Goal: Browse casually: Explore the website without a specific task or goal

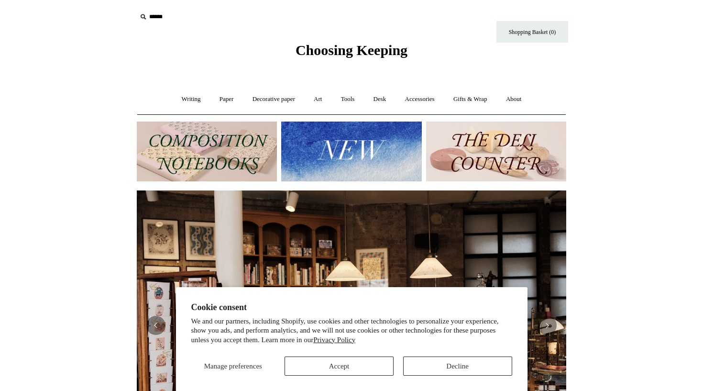
click at [356, 366] on button "Accept" at bounding box center [339, 365] width 109 height 19
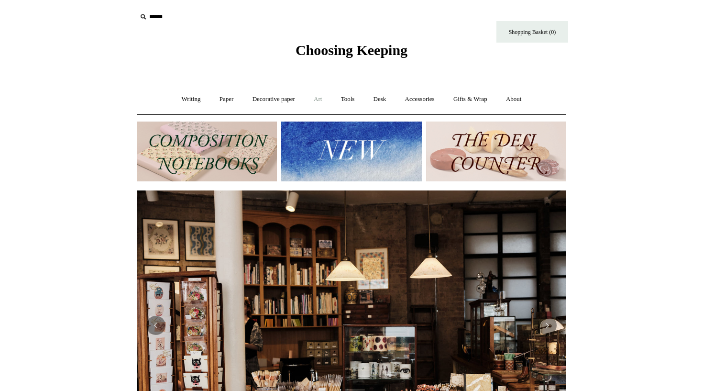
click at [320, 102] on link "Art +" at bounding box center [317, 99] width 25 height 25
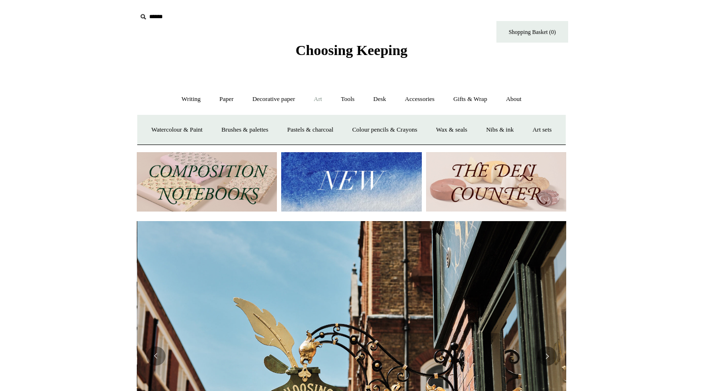
scroll to position [0, 430]
click at [384, 99] on link "Desk +" at bounding box center [380, 99] width 30 height 25
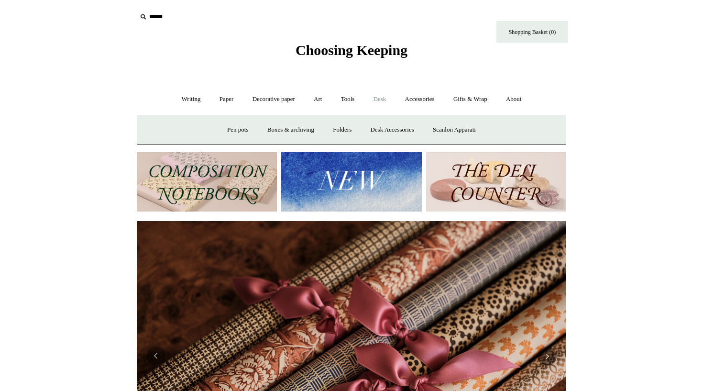
scroll to position [0, 859]
click at [235, 127] on link "Pen pots" at bounding box center [238, 129] width 38 height 25
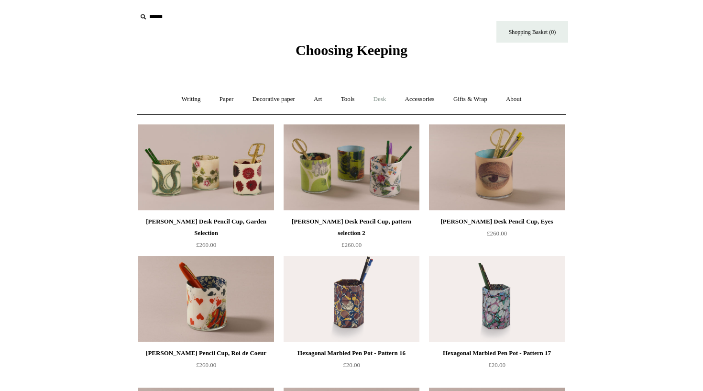
click at [388, 99] on link "Desk +" at bounding box center [380, 99] width 30 height 25
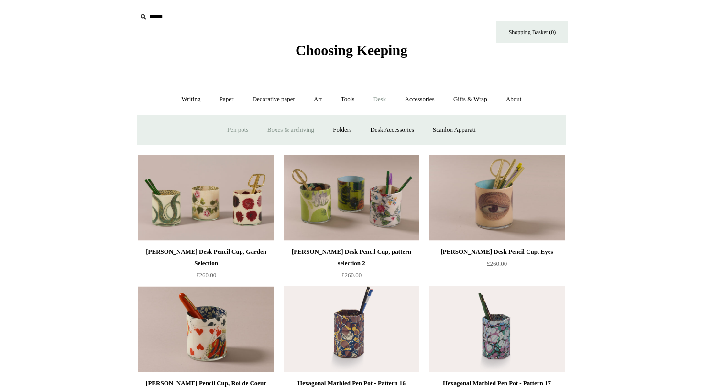
click at [310, 129] on link "Boxes & archiving" at bounding box center [291, 129] width 64 height 25
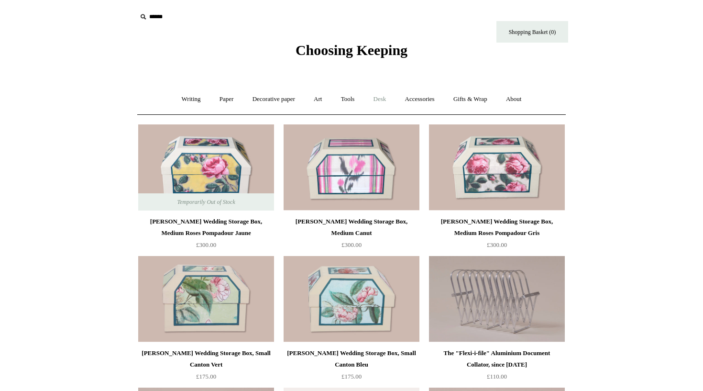
click at [376, 102] on link "Desk +" at bounding box center [380, 99] width 30 height 25
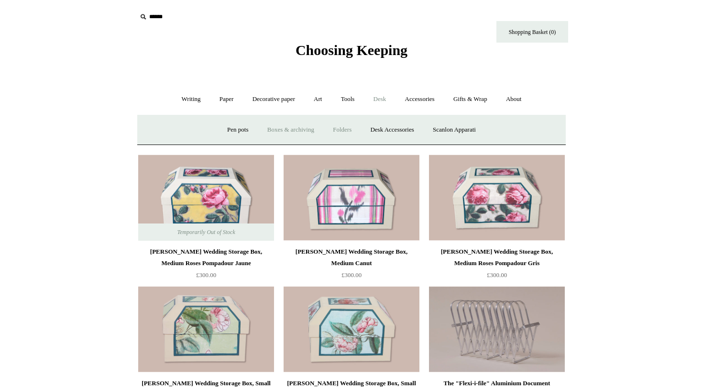
click at [337, 130] on link "Folders" at bounding box center [342, 129] width 36 height 25
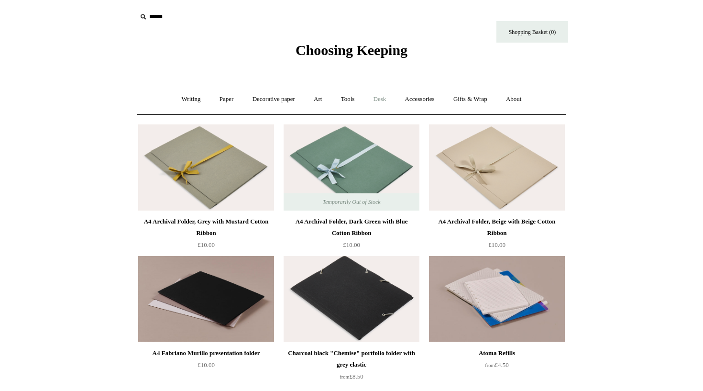
click at [380, 98] on link "Desk +" at bounding box center [380, 99] width 30 height 25
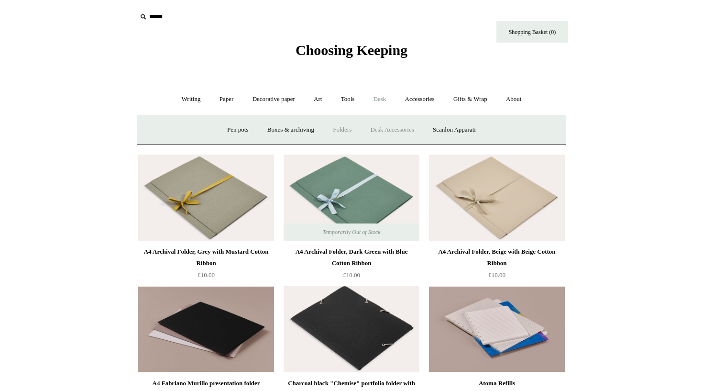
click at [389, 130] on link "Desk Accessories" at bounding box center [392, 129] width 61 height 25
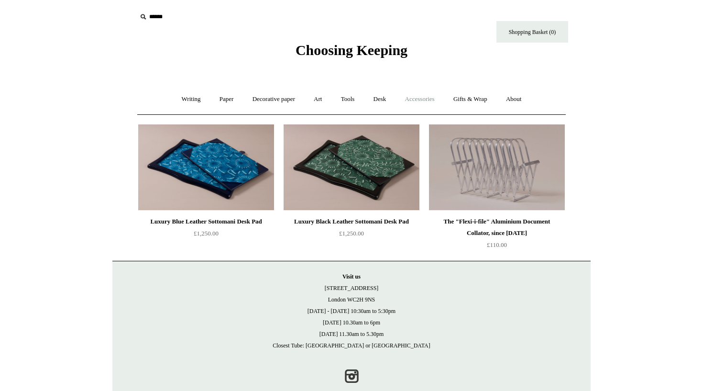
click at [430, 99] on link "Accessories +" at bounding box center [420, 99] width 47 height 25
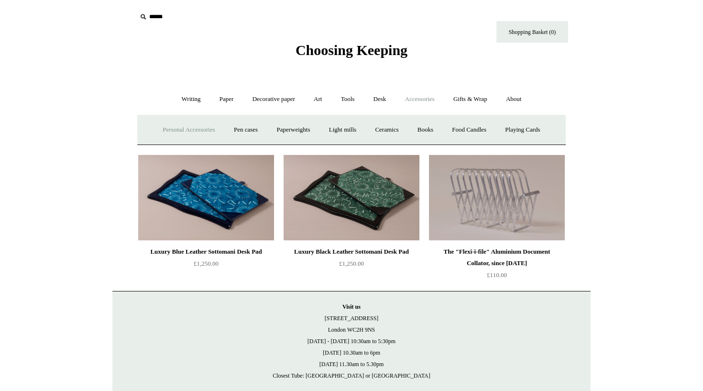
click at [200, 128] on link "Personal Accessories +" at bounding box center [188, 129] width 69 height 25
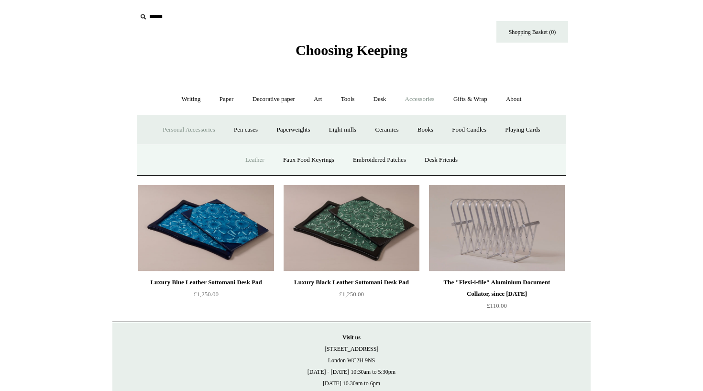
click at [241, 163] on link "Leather" at bounding box center [255, 159] width 36 height 25
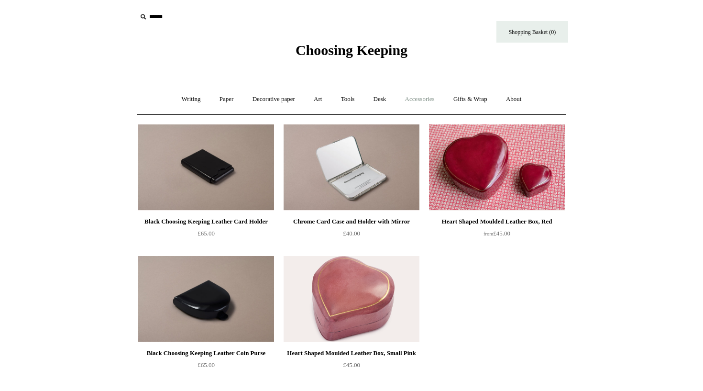
click at [413, 96] on link "Accessories +" at bounding box center [420, 99] width 47 height 25
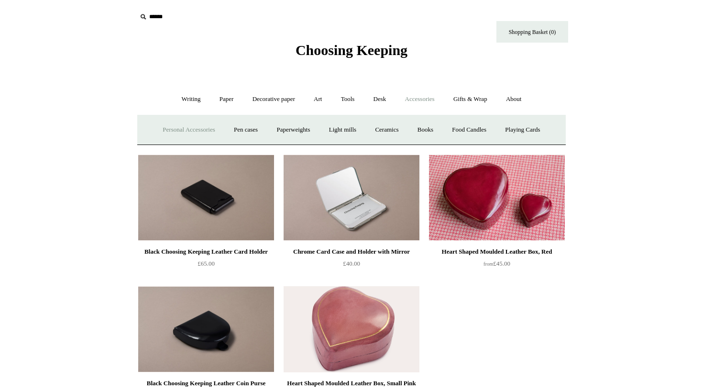
click at [193, 128] on link "Personal Accessories +" at bounding box center [188, 129] width 69 height 25
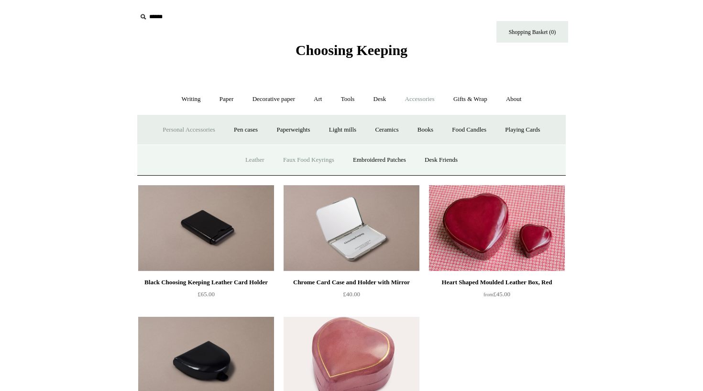
click at [307, 156] on link "Faux Food Keyrings" at bounding box center [309, 159] width 68 height 25
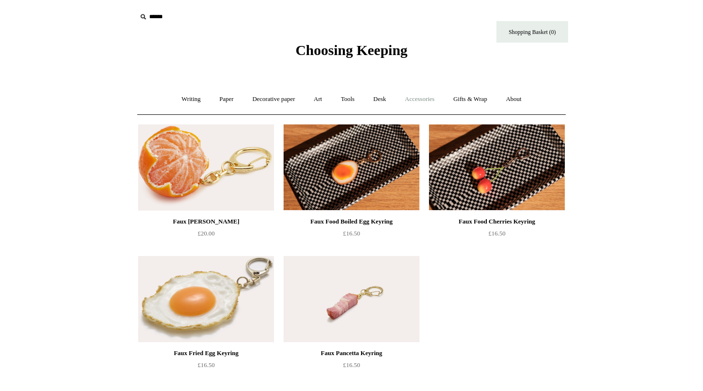
click at [410, 95] on link "Accessories +" at bounding box center [420, 99] width 47 height 25
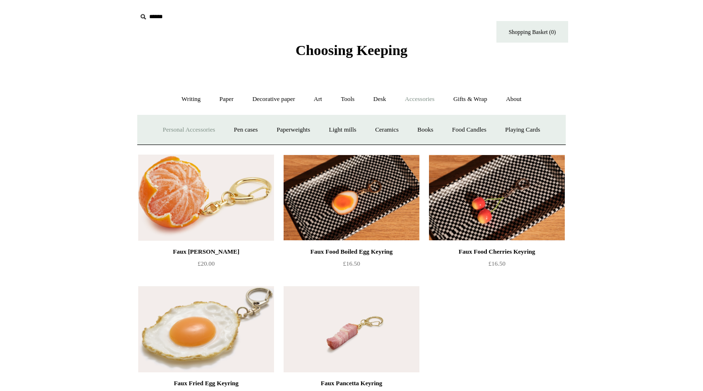
click at [205, 128] on link "Personal Accessories +" at bounding box center [188, 129] width 69 height 25
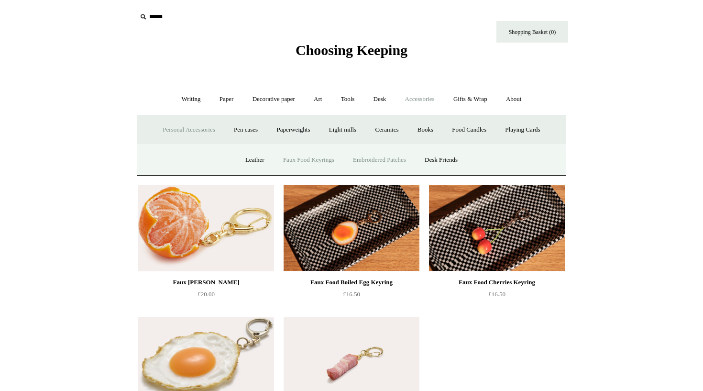
click at [399, 160] on link "Embroidered Patches" at bounding box center [379, 159] width 70 height 25
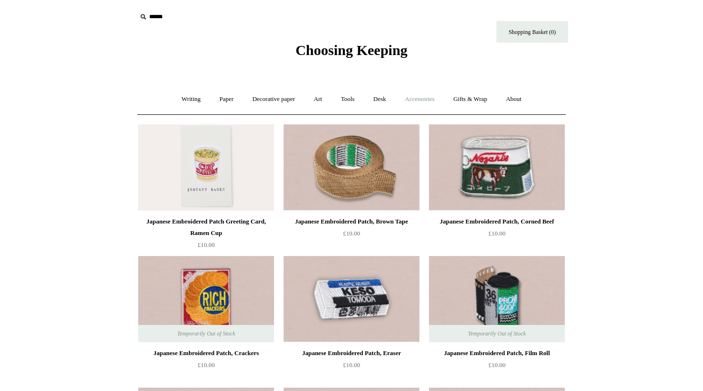
click at [425, 103] on link "Accessories +" at bounding box center [420, 99] width 47 height 25
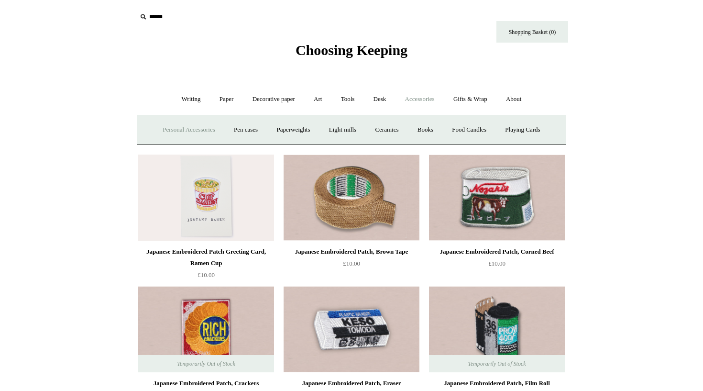
click at [189, 130] on link "Personal Accessories +" at bounding box center [188, 129] width 69 height 25
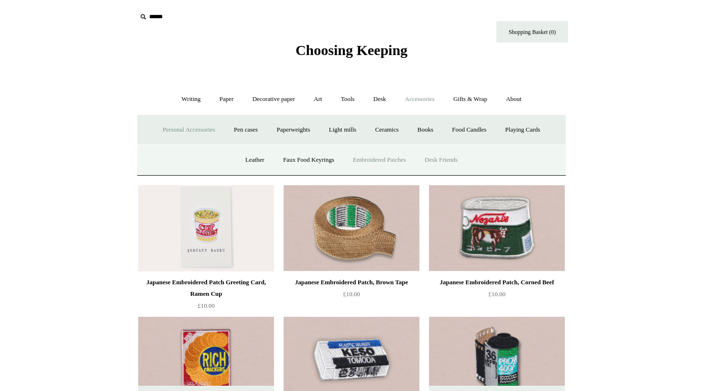
click at [444, 161] on link "Desk Friends" at bounding box center [441, 159] width 50 height 25
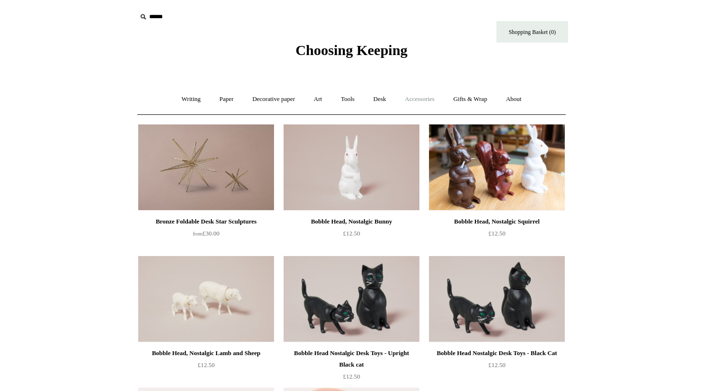
click at [413, 99] on link "Accessories +" at bounding box center [420, 99] width 47 height 25
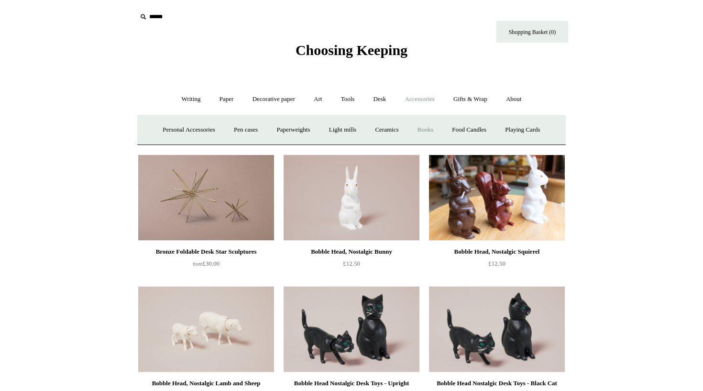
click at [426, 126] on link "Books" at bounding box center [425, 129] width 33 height 25
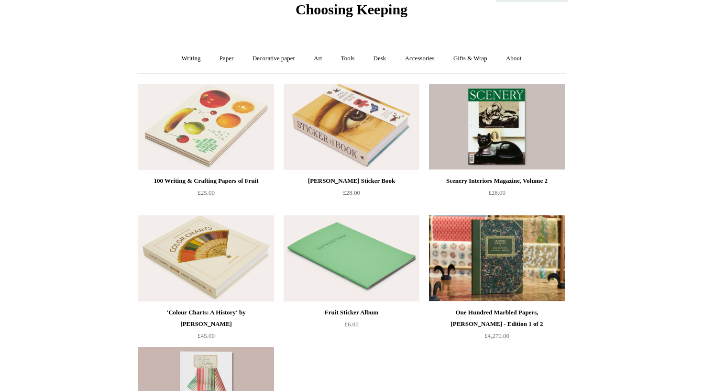
scroll to position [40, 0]
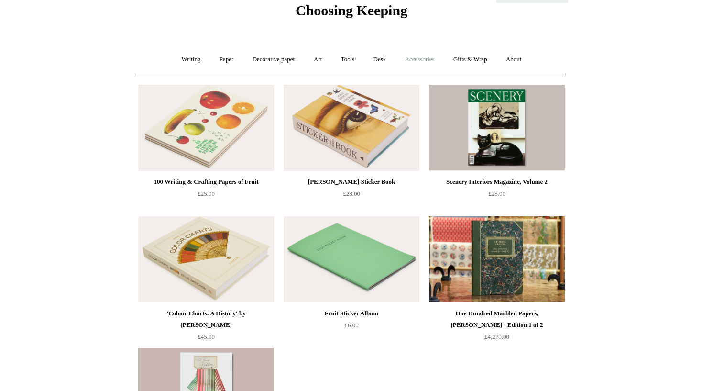
click at [426, 51] on link "Accessories +" at bounding box center [420, 59] width 47 height 25
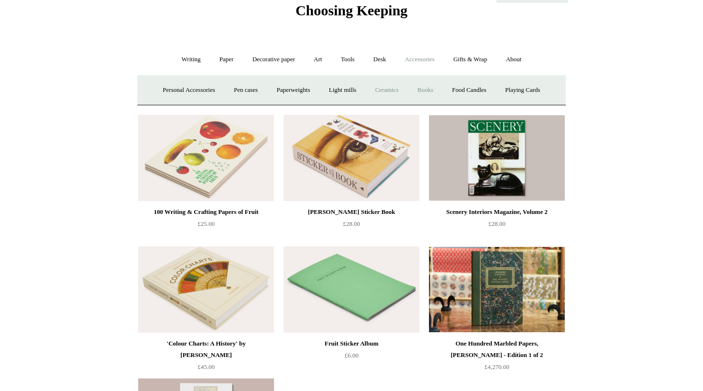
click at [401, 90] on link "Ceramics +" at bounding box center [386, 90] width 41 height 25
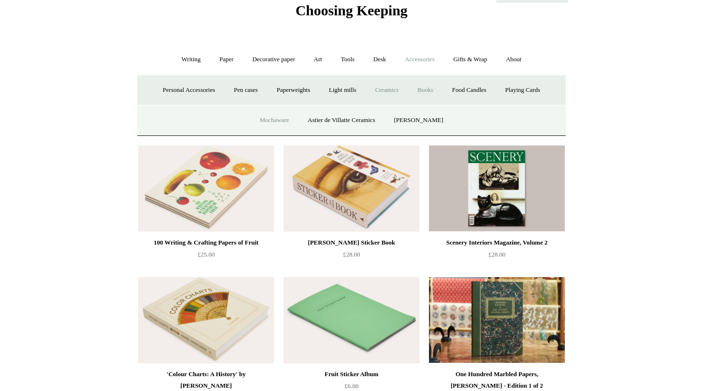
click at [284, 122] on link "Mochaware" at bounding box center [274, 120] width 46 height 25
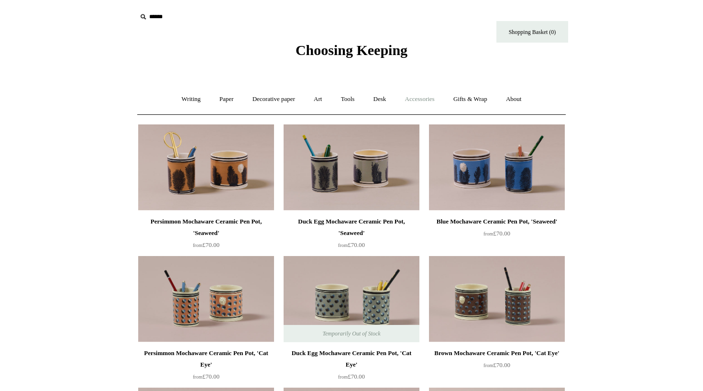
scroll to position [0, 0]
click at [425, 102] on link "Accessories +" at bounding box center [420, 99] width 47 height 25
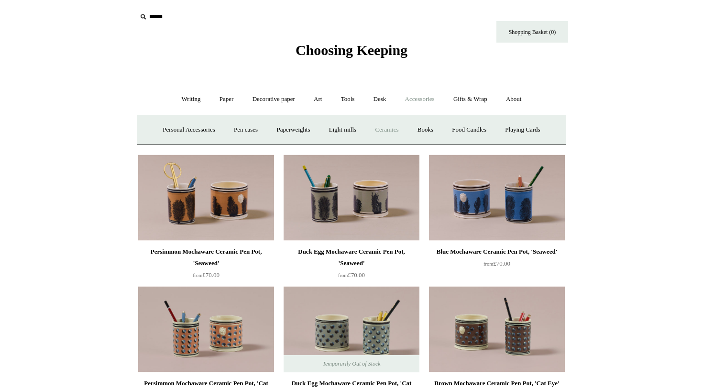
click at [398, 129] on link "Ceramics +" at bounding box center [386, 129] width 41 height 25
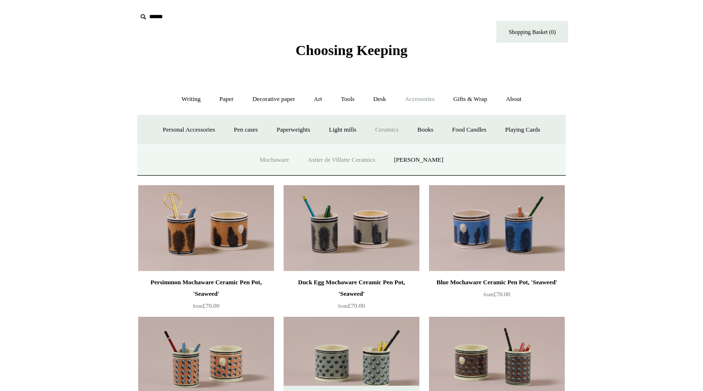
click at [369, 161] on link "Astier de Villatte Ceramics" at bounding box center [341, 159] width 85 height 25
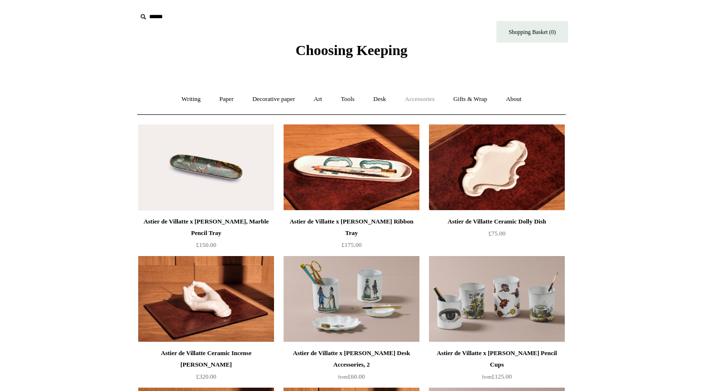
click at [406, 101] on link "Accessories +" at bounding box center [420, 99] width 47 height 25
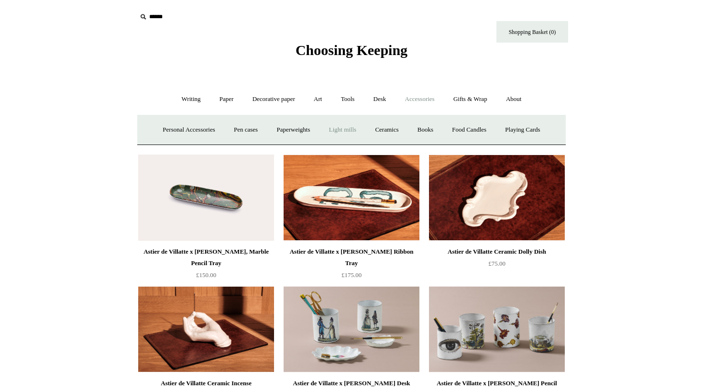
click at [347, 131] on link "Light mills" at bounding box center [343, 129] width 44 height 25
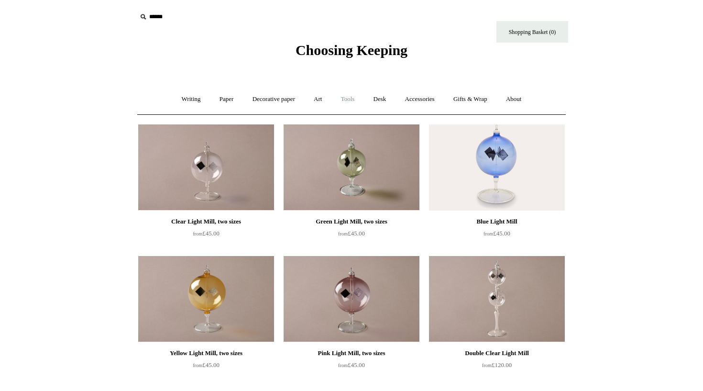
click at [344, 97] on link "Tools +" at bounding box center [347, 99] width 31 height 25
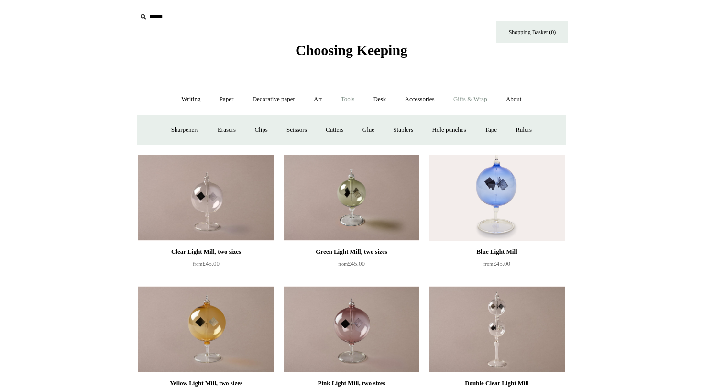
click at [474, 101] on link "Gifts & Wrap +" at bounding box center [470, 99] width 51 height 25
click at [494, 131] on link "Gifts +" at bounding box center [487, 129] width 30 height 25
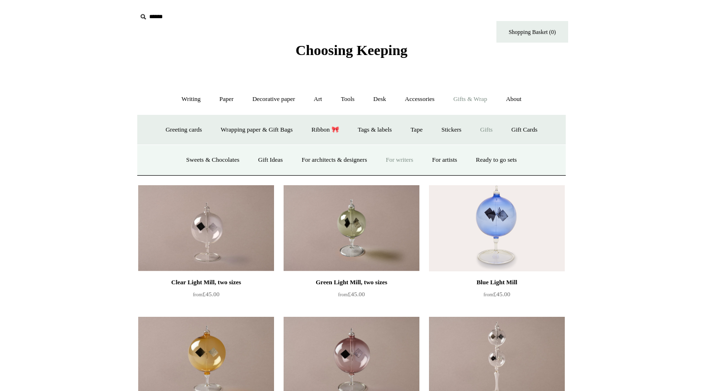
click at [420, 158] on link "For writers" at bounding box center [399, 159] width 44 height 25
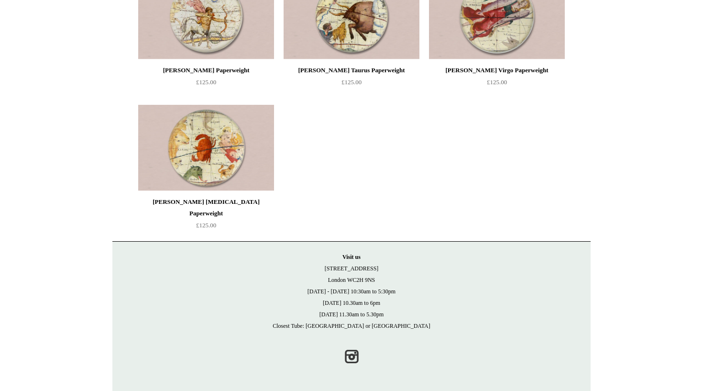
scroll to position [2387, 0]
